Goal: Task Accomplishment & Management: Manage account settings

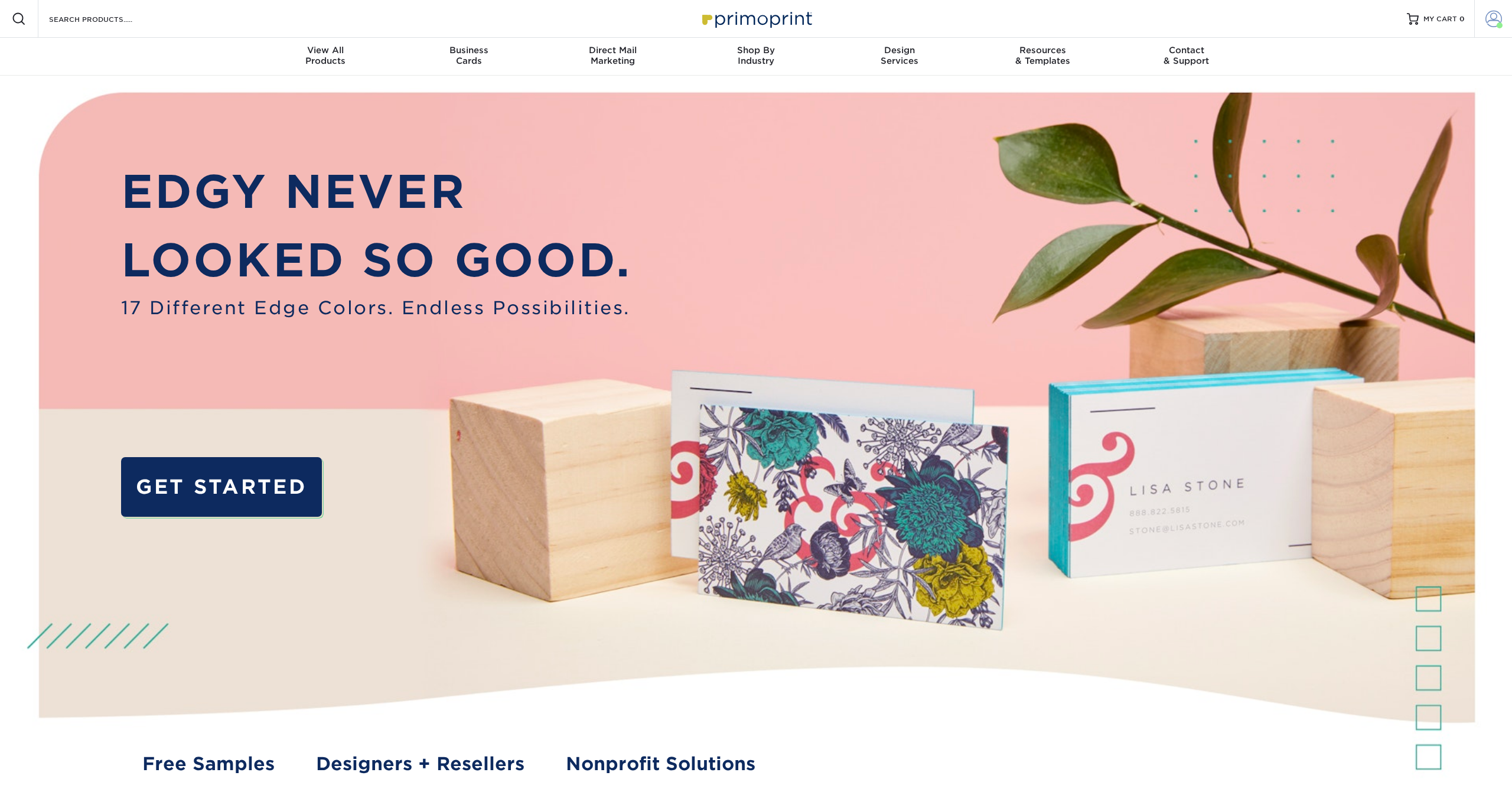
click at [1498, 20] on span at bounding box center [1493, 18] width 16 height 16
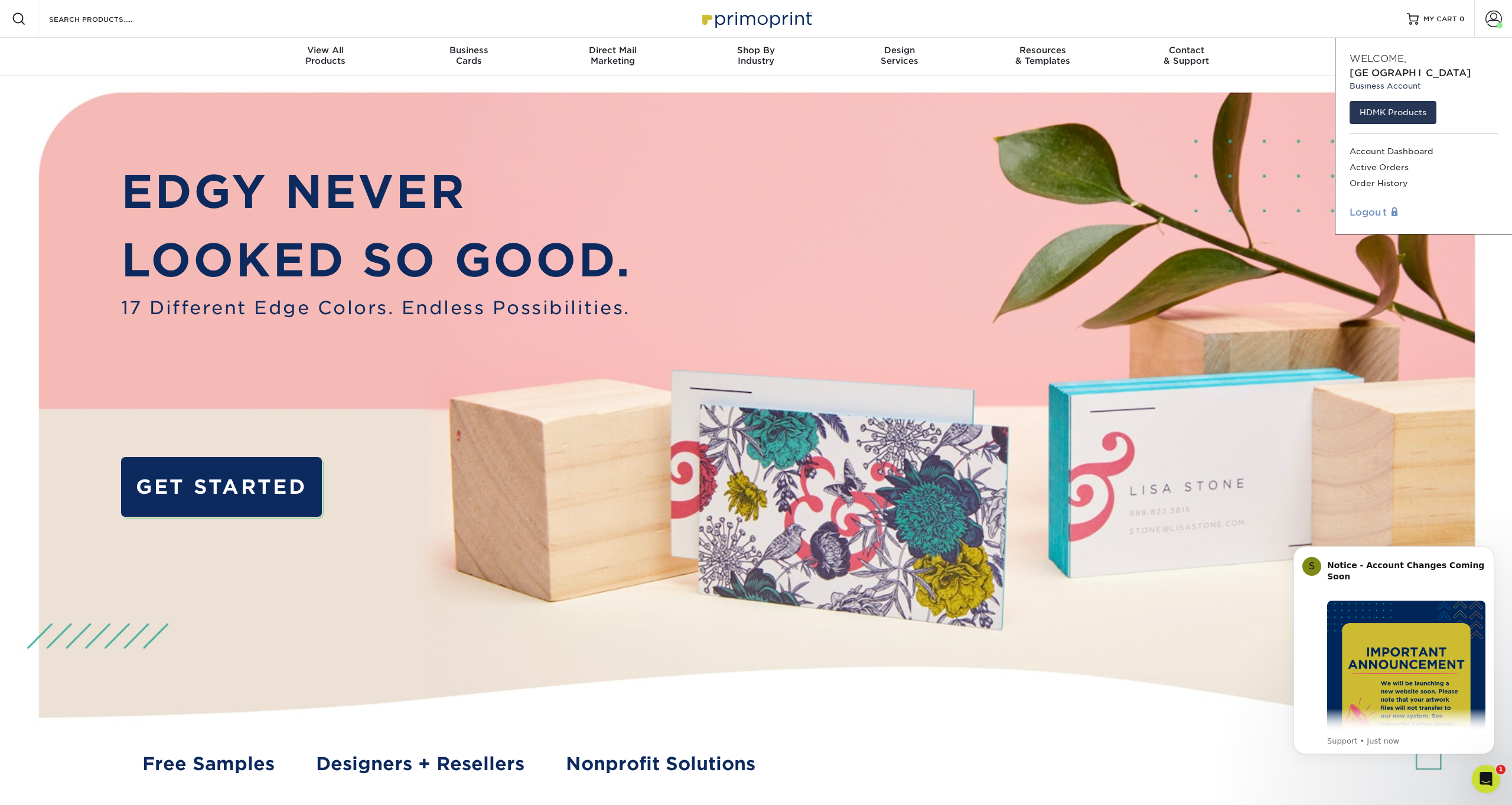
click at [1374, 205] on link "Logout" at bounding box center [1424, 213] width 148 height 14
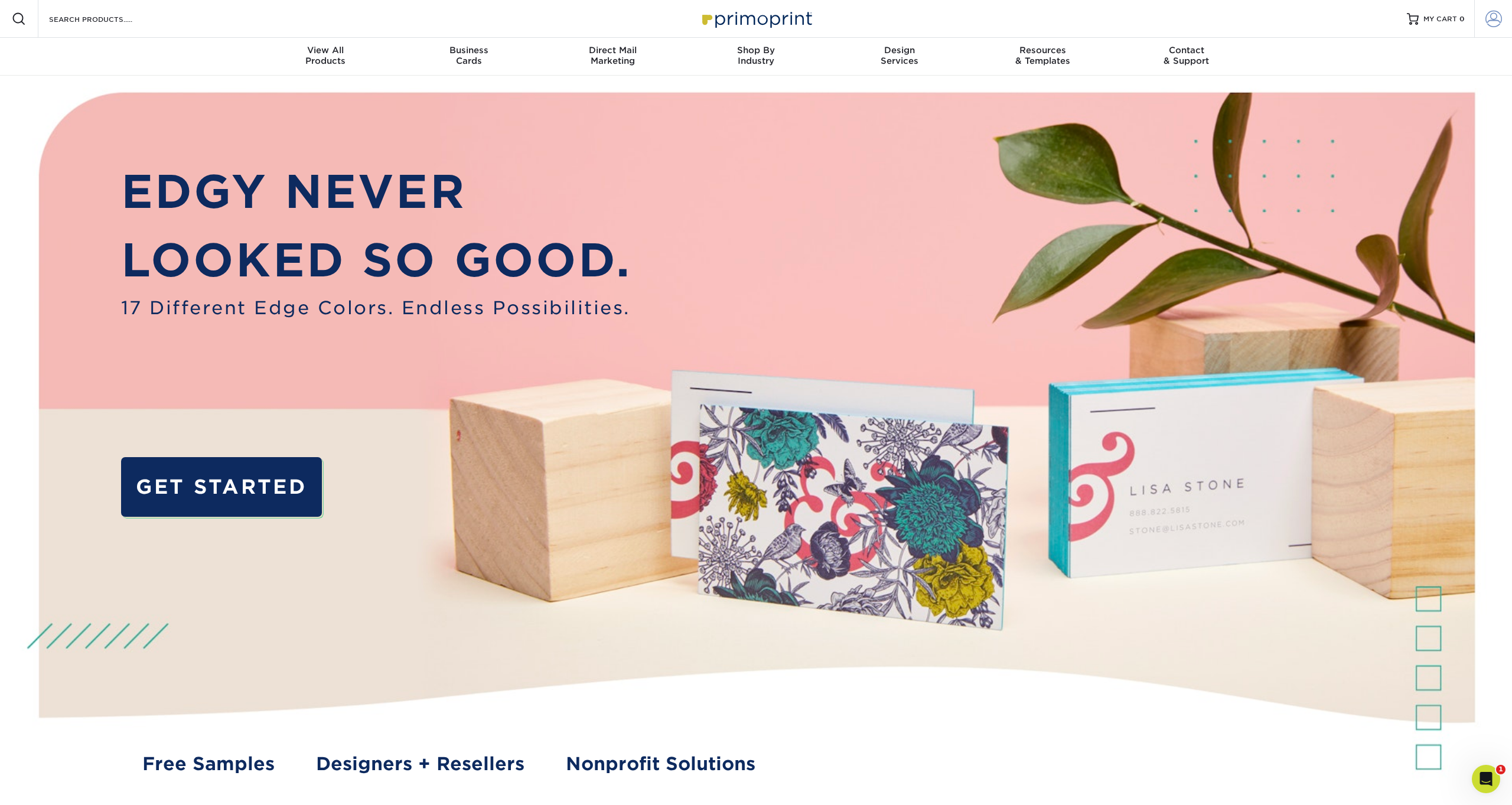
click at [1497, 20] on span at bounding box center [1493, 18] width 16 height 16
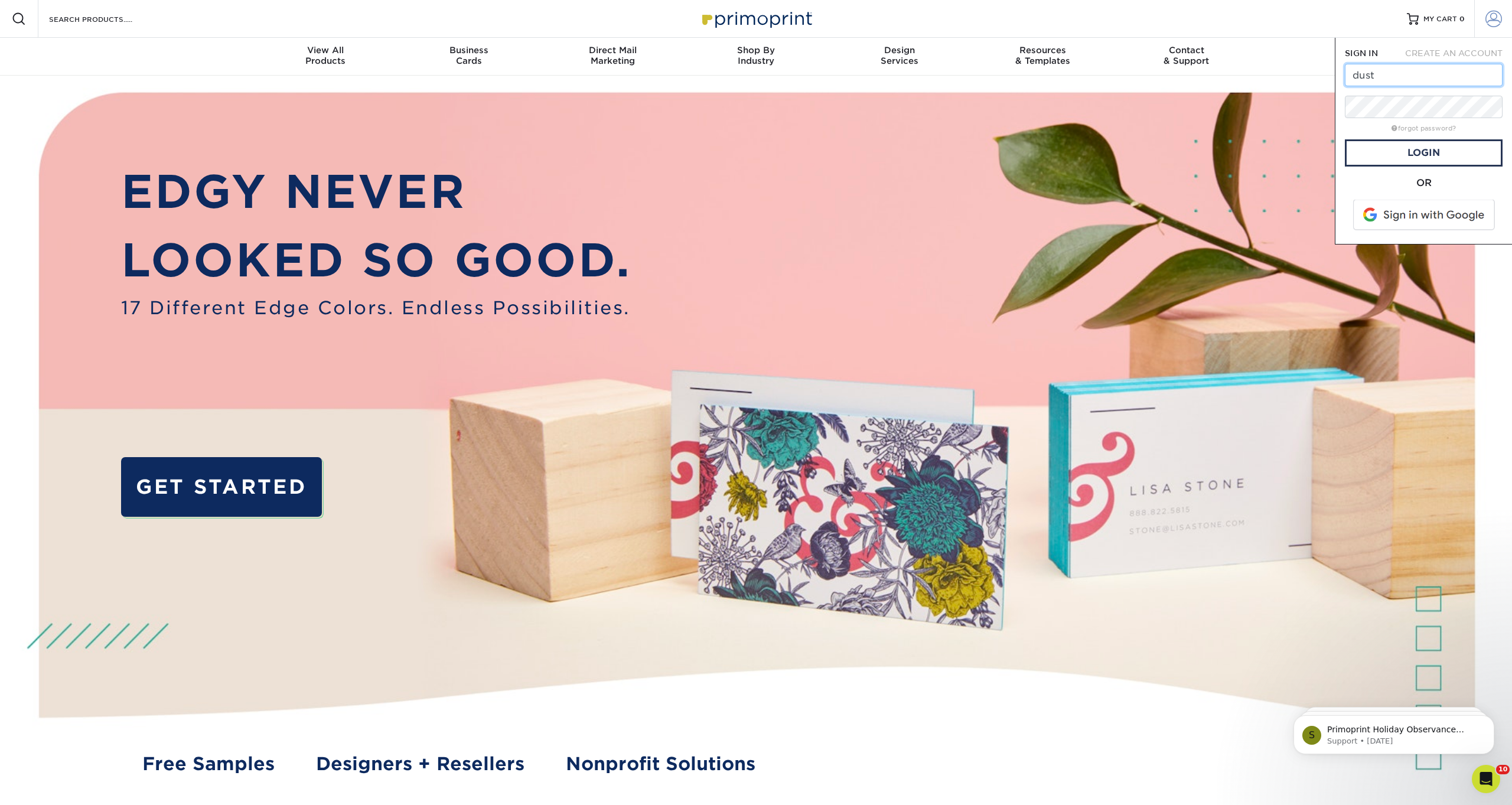
type input "[PERSON_NAME][EMAIL_ADDRESS][DOMAIN_NAME]"
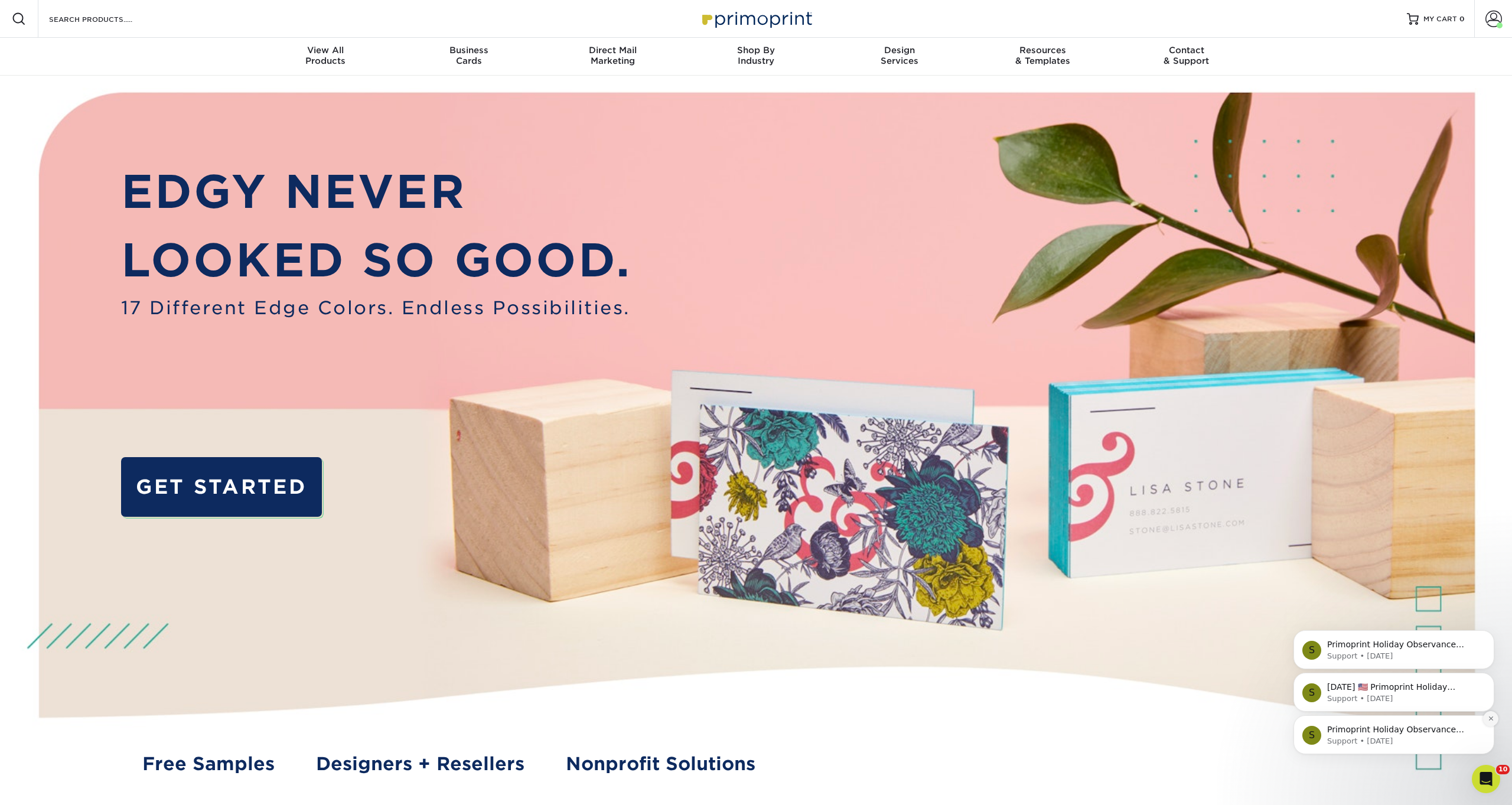
click at [1490, 719] on icon "Dismiss notification" at bounding box center [1490, 718] width 4 height 4
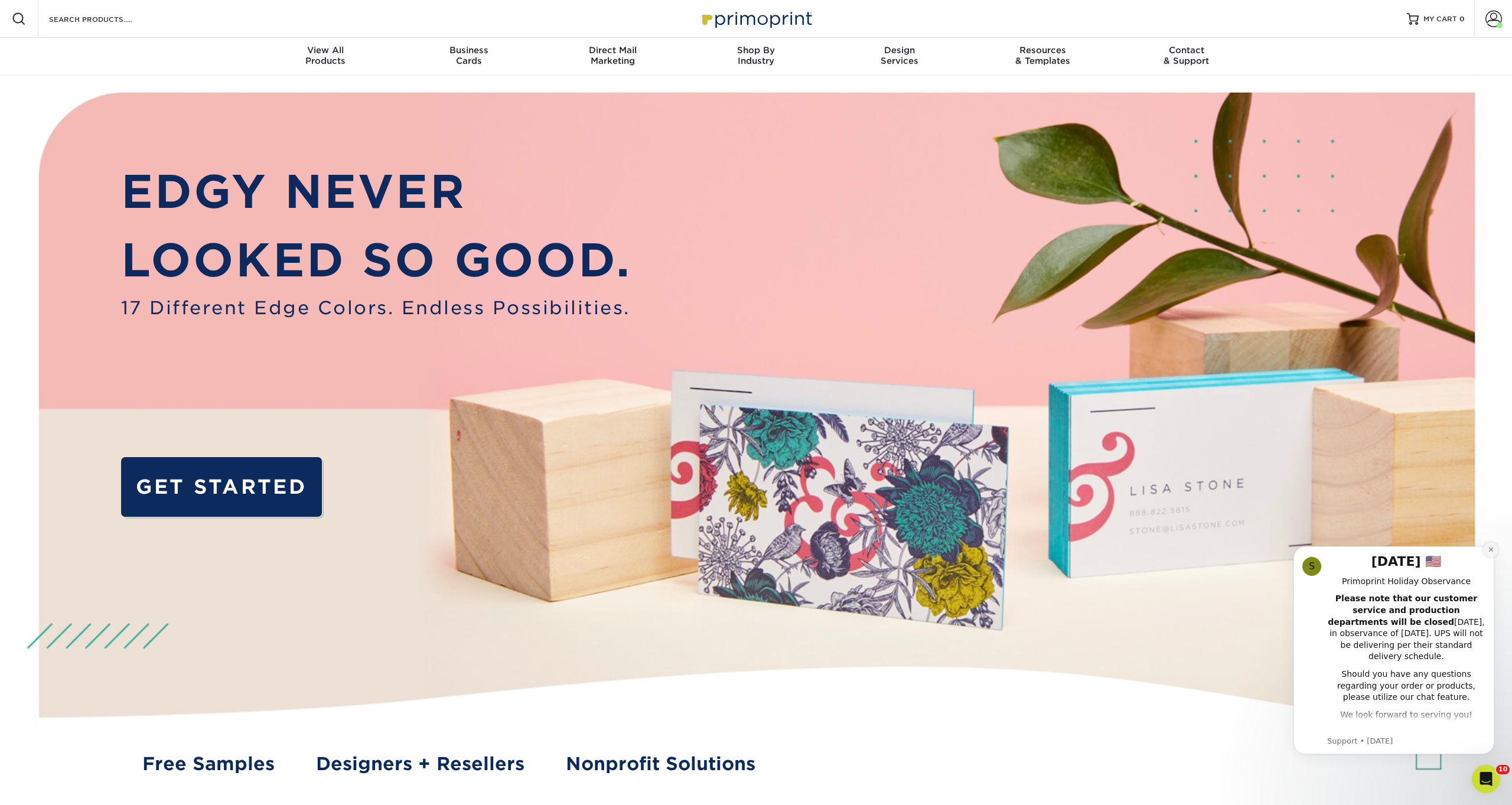
click at [1490, 550] on icon "Dismiss notification" at bounding box center [1490, 549] width 4 height 4
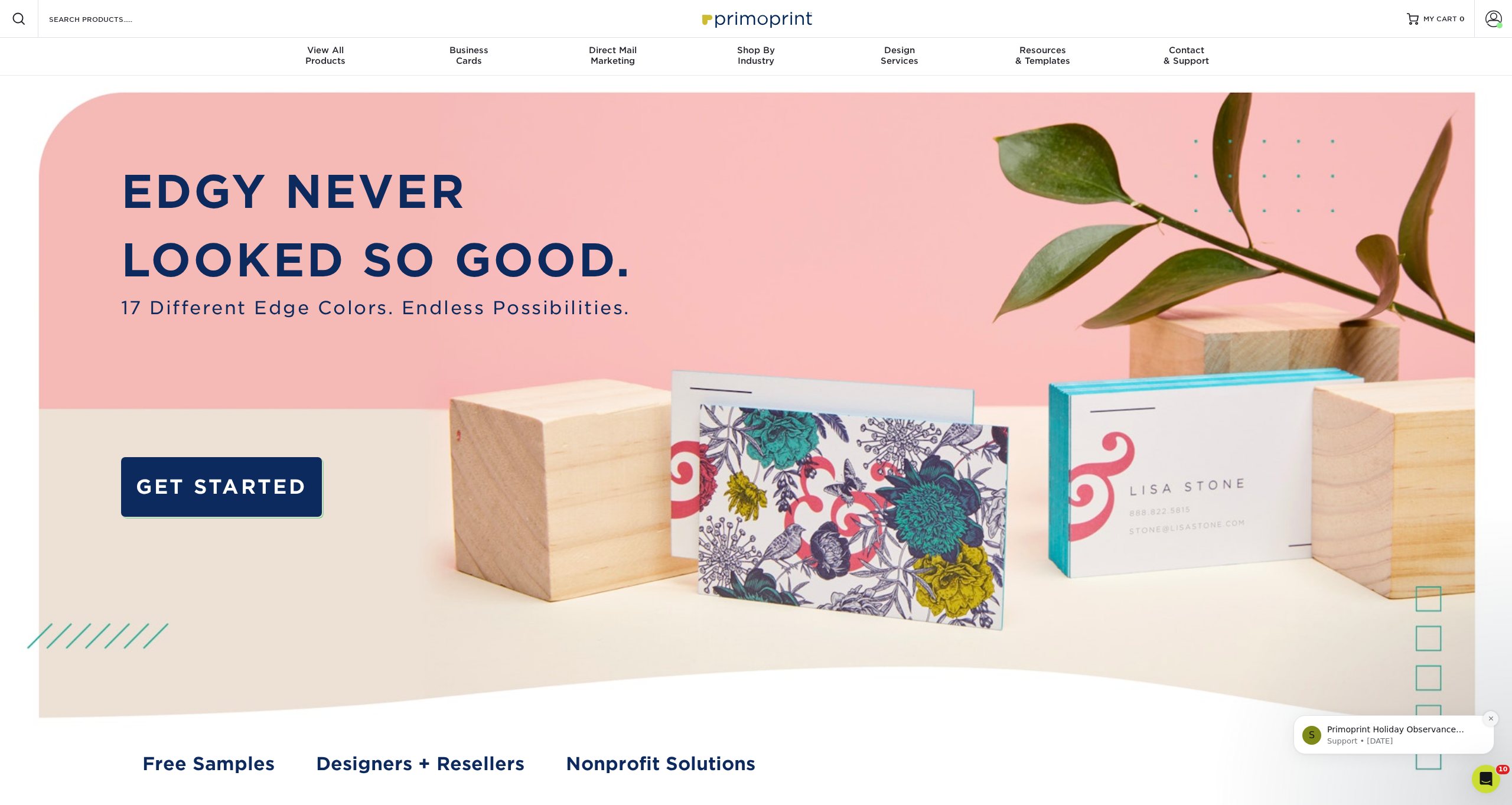
click at [1487, 719] on icon "Dismiss notification" at bounding box center [1491, 719] width 7 height 7
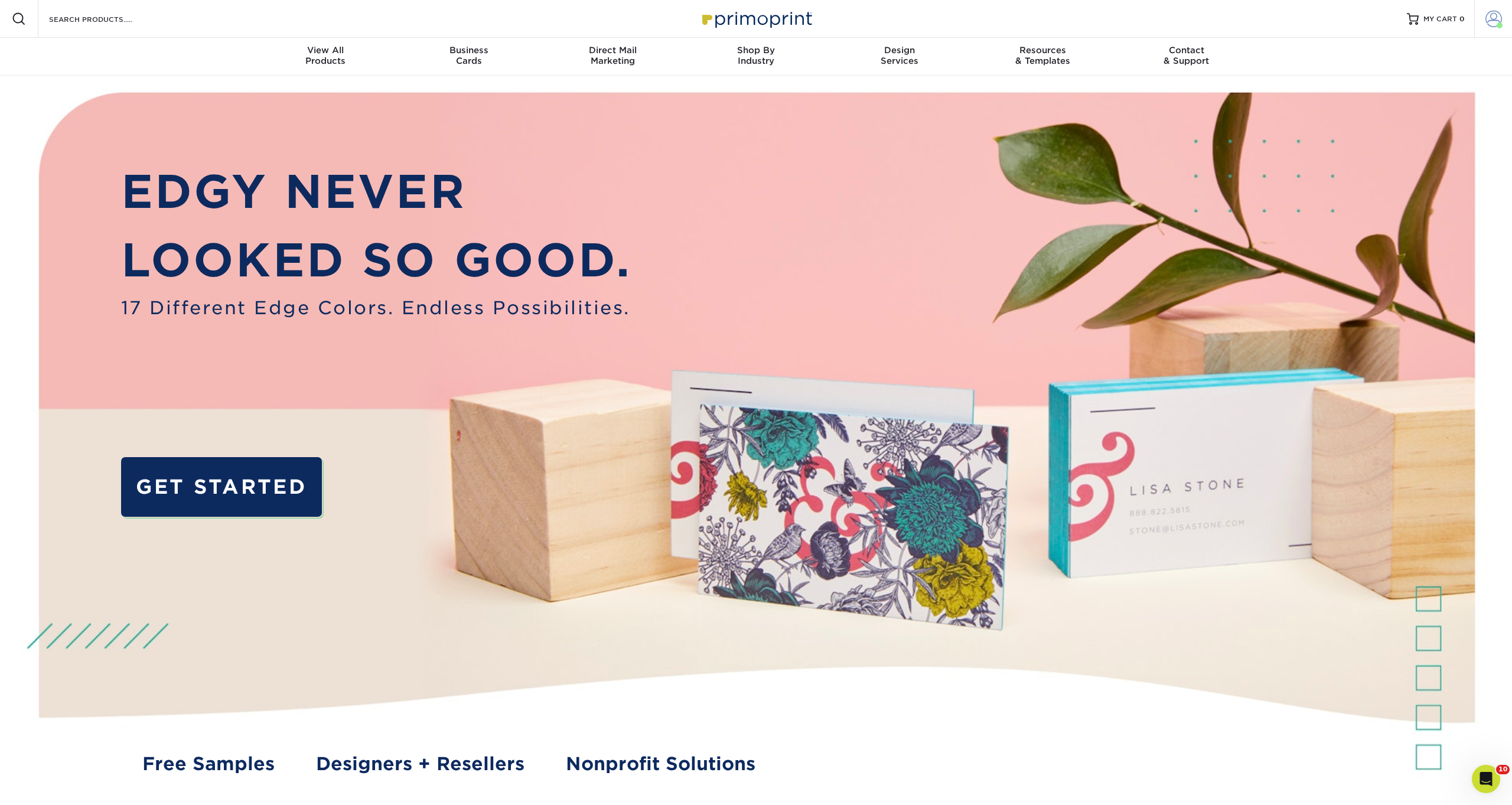
click at [1498, 18] on span at bounding box center [1493, 18] width 16 height 16
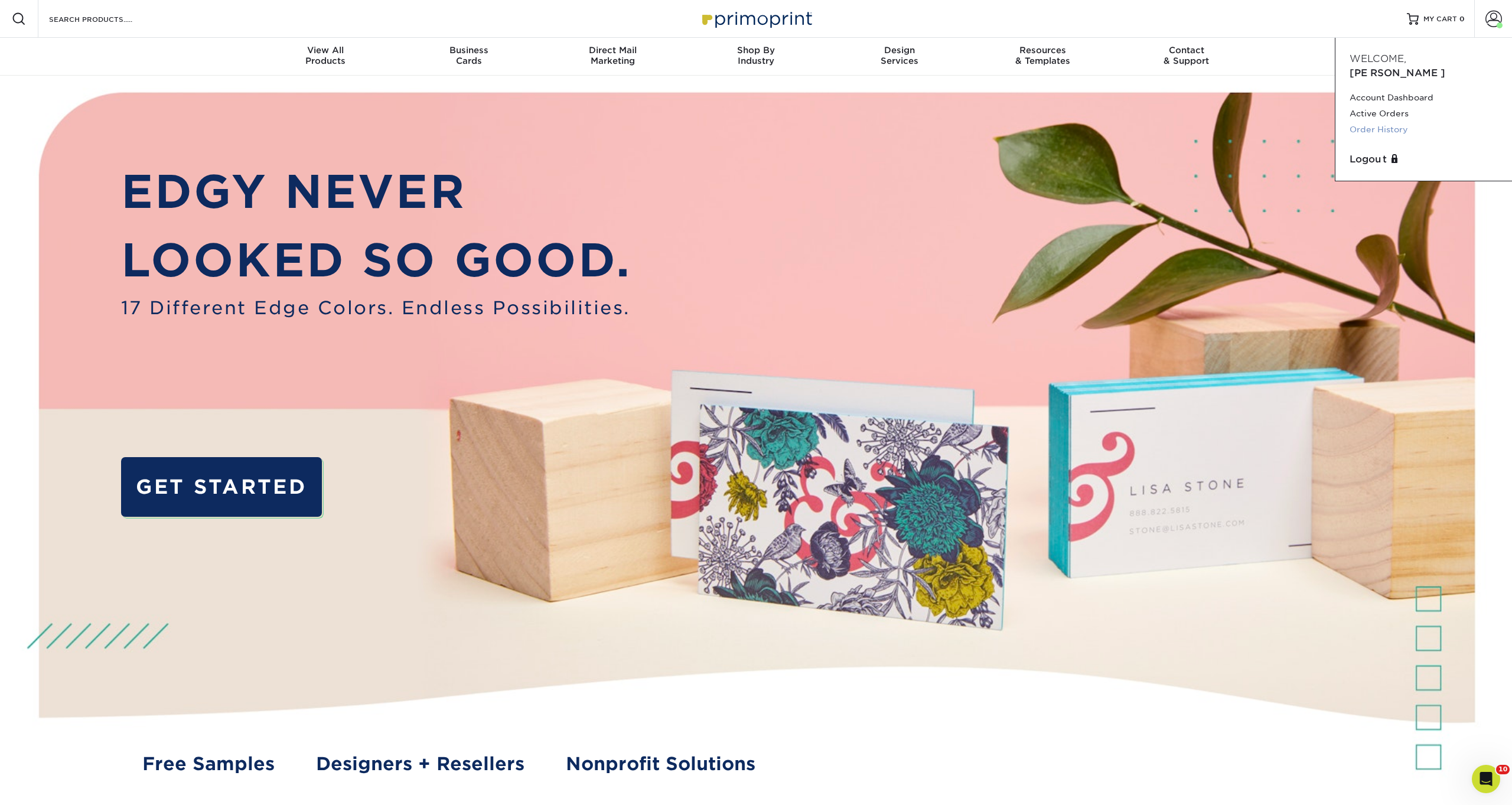
click at [1364, 122] on link "Order History" at bounding box center [1424, 129] width 148 height 16
